Goal: Navigation & Orientation: Find specific page/section

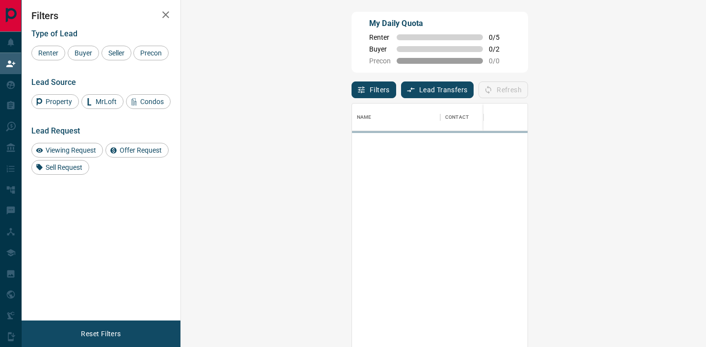
scroll to position [261, 504]
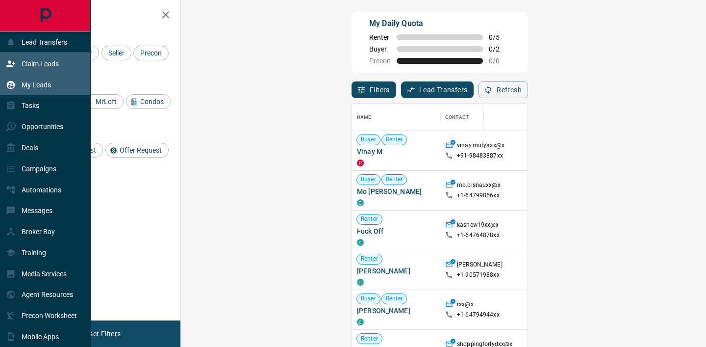
click at [28, 86] on p "My Leads" at bounding box center [36, 85] width 29 height 8
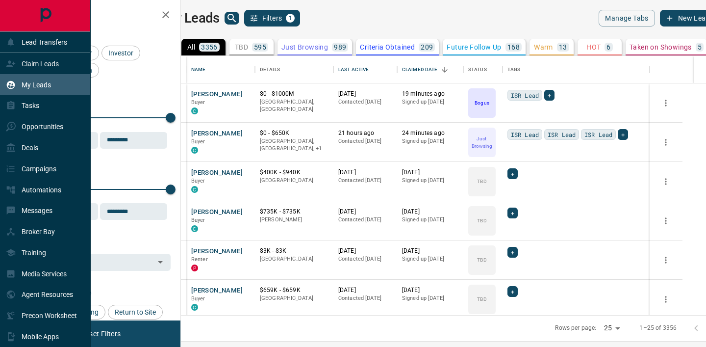
scroll to position [259, 521]
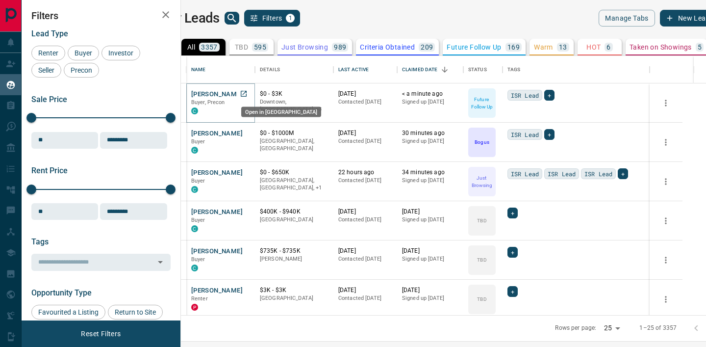
click at [248, 92] on icon "Open in New Tab" at bounding box center [244, 94] width 8 height 8
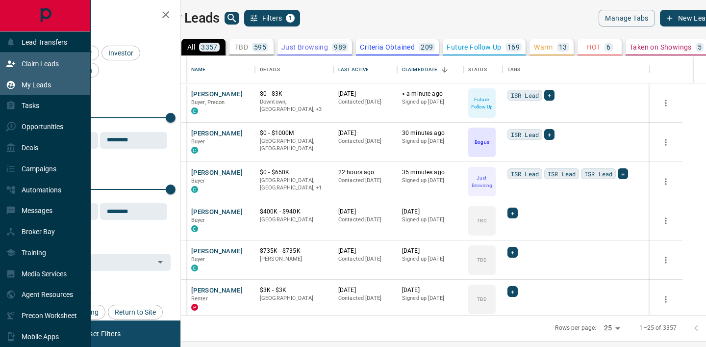
click at [28, 62] on p "Claim Leads" at bounding box center [40, 64] width 37 height 8
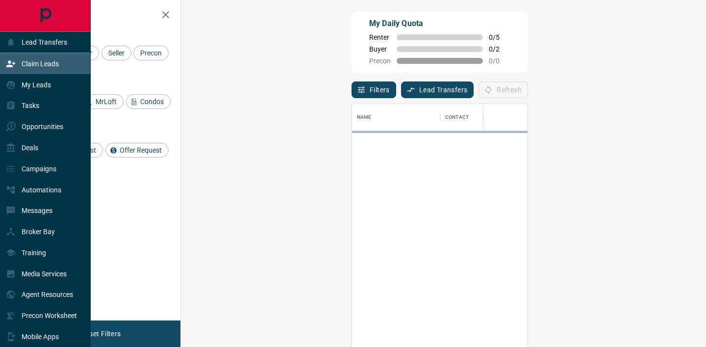
scroll to position [261, 504]
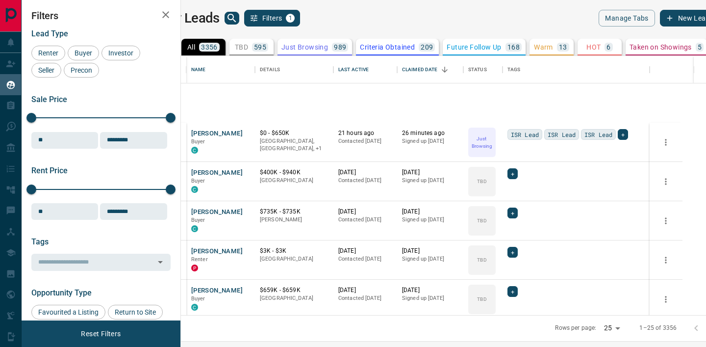
scroll to position [259, 521]
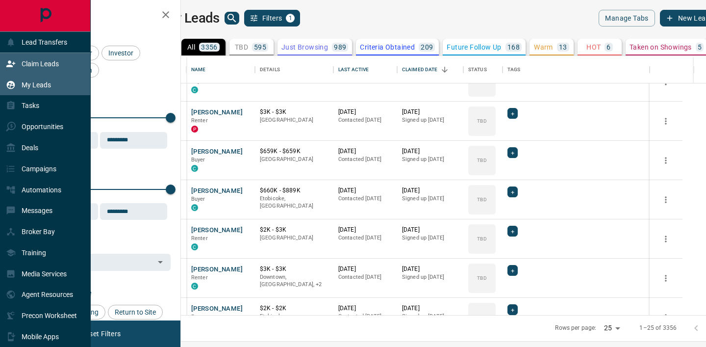
click at [7, 62] on icon at bounding box center [11, 64] width 10 height 10
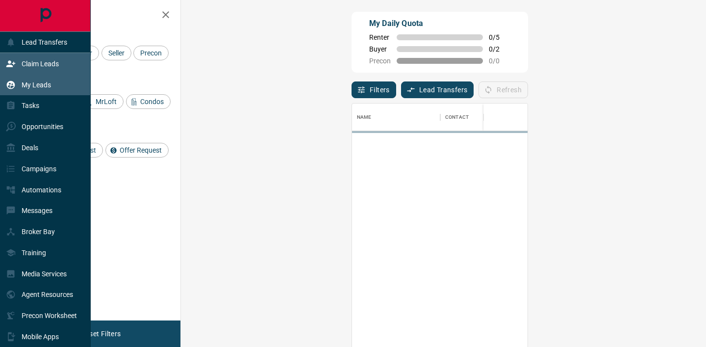
scroll to position [261, 504]
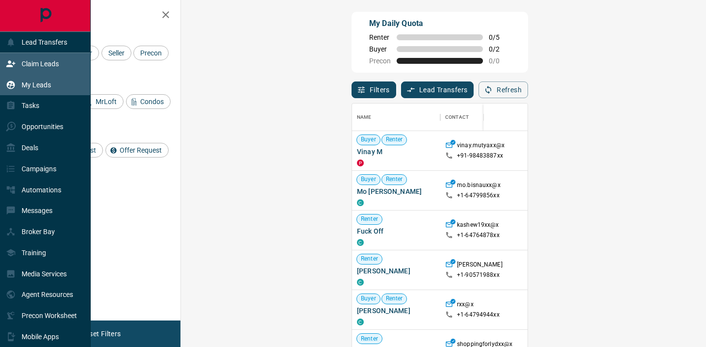
click at [30, 87] on p "My Leads" at bounding box center [36, 85] width 29 height 8
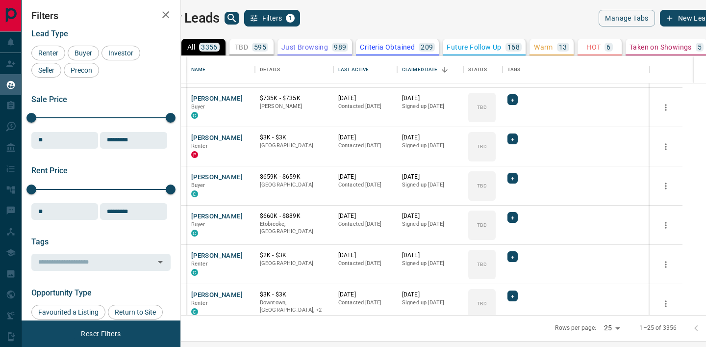
scroll to position [114, 0]
